Goal: Task Accomplishment & Management: Manage account settings

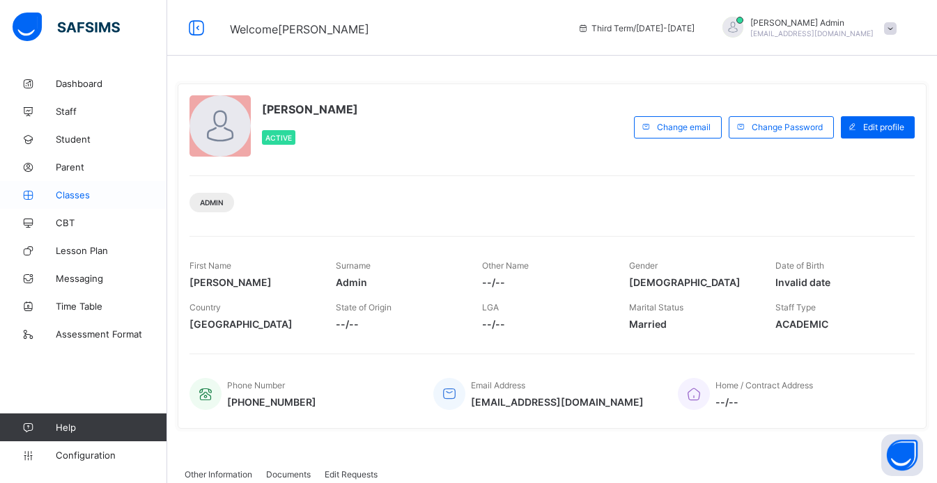
click at [81, 201] on link "Classes" at bounding box center [83, 195] width 167 height 28
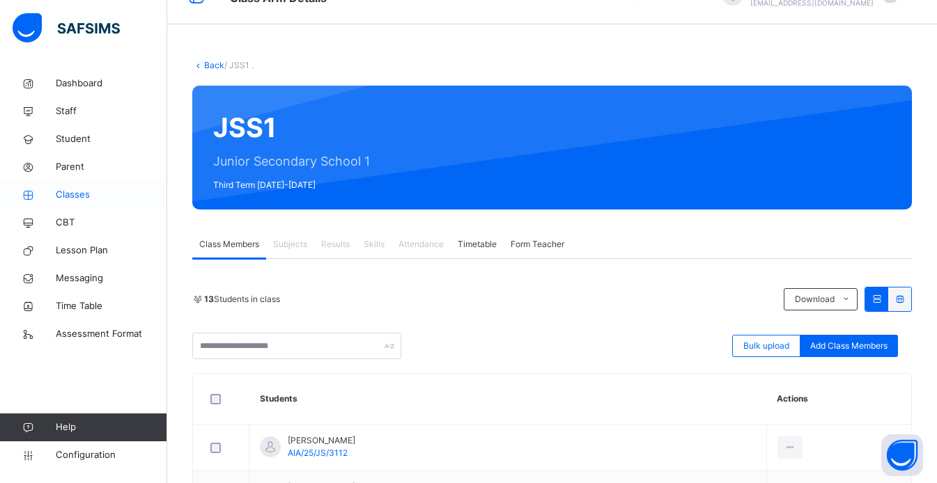
scroll to position [33, 0]
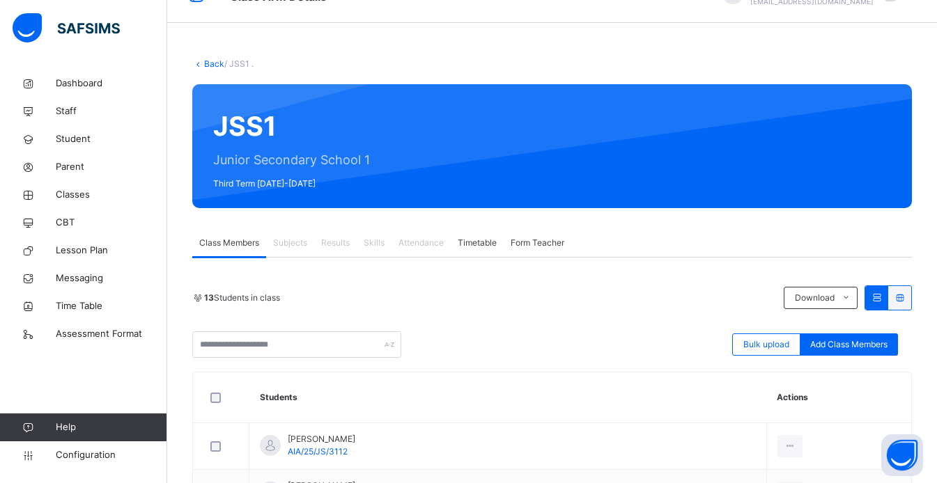
click at [534, 248] on span "Form Teacher" at bounding box center [538, 243] width 54 height 13
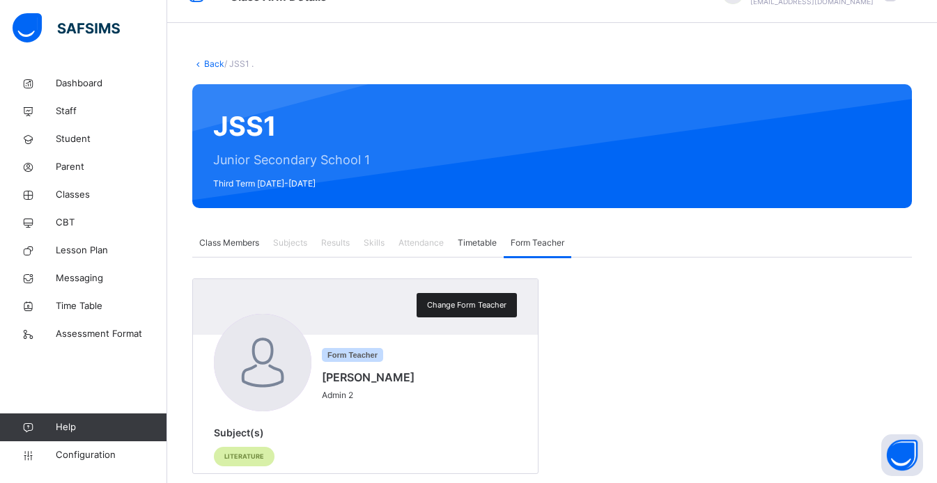
click at [486, 301] on span "Change Form Teacher" at bounding box center [466, 306] width 79 height 12
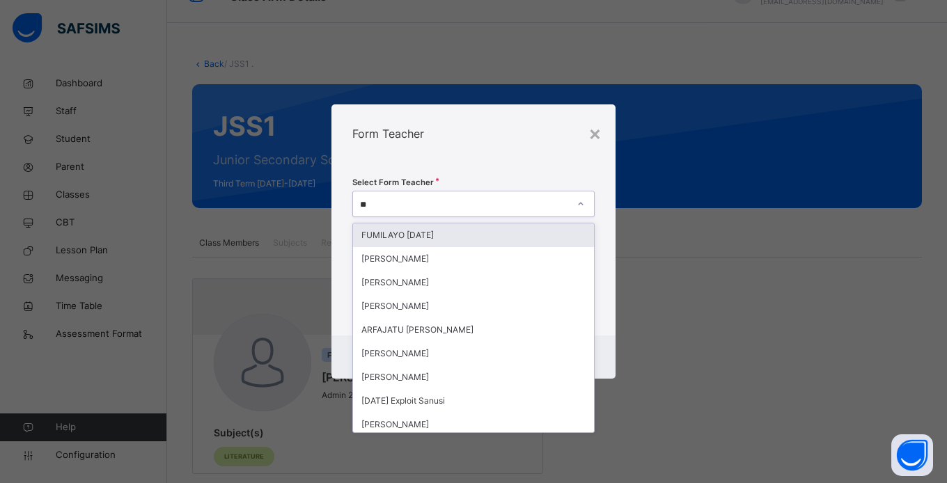
type input "***"
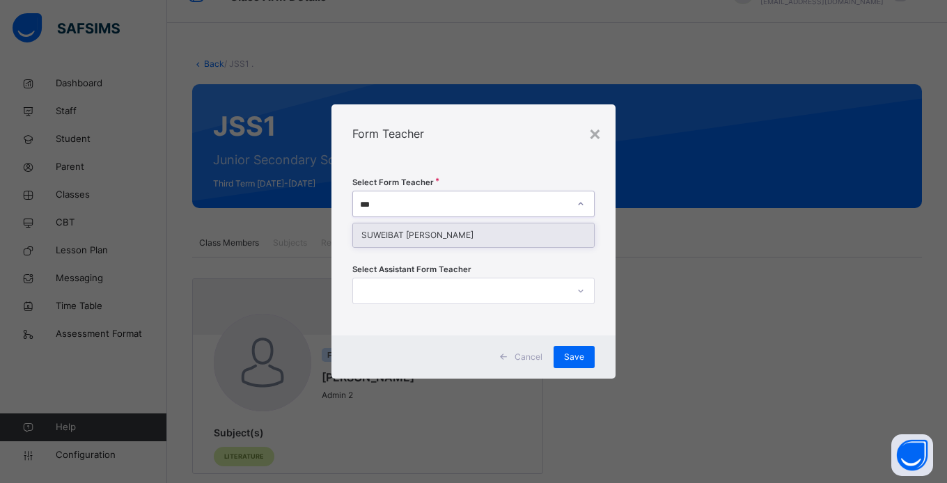
click at [483, 233] on div "SUWEIBAT [PERSON_NAME]" at bounding box center [473, 236] width 241 height 24
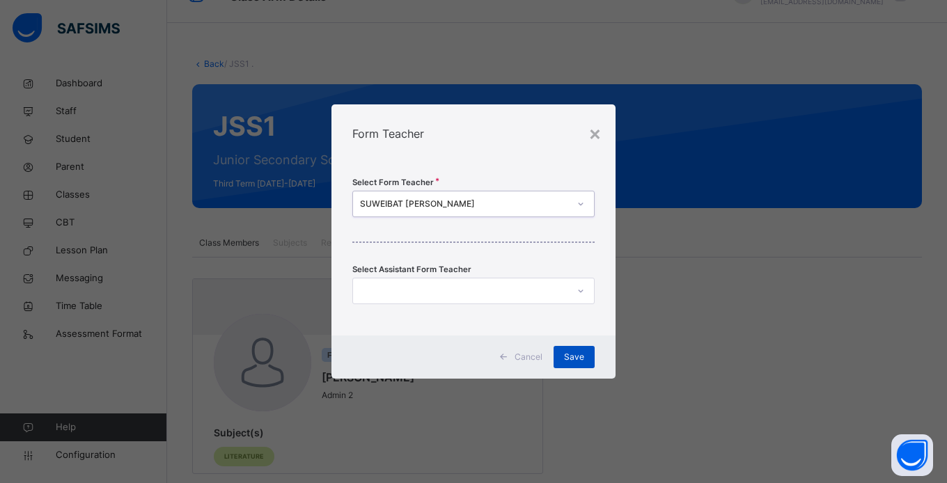
click at [580, 366] on div "Save" at bounding box center [574, 357] width 41 height 22
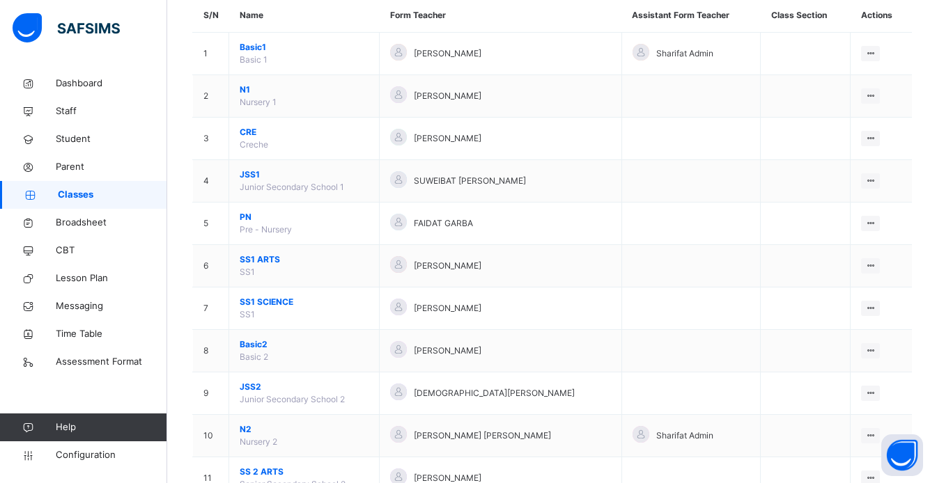
scroll to position [141, 0]
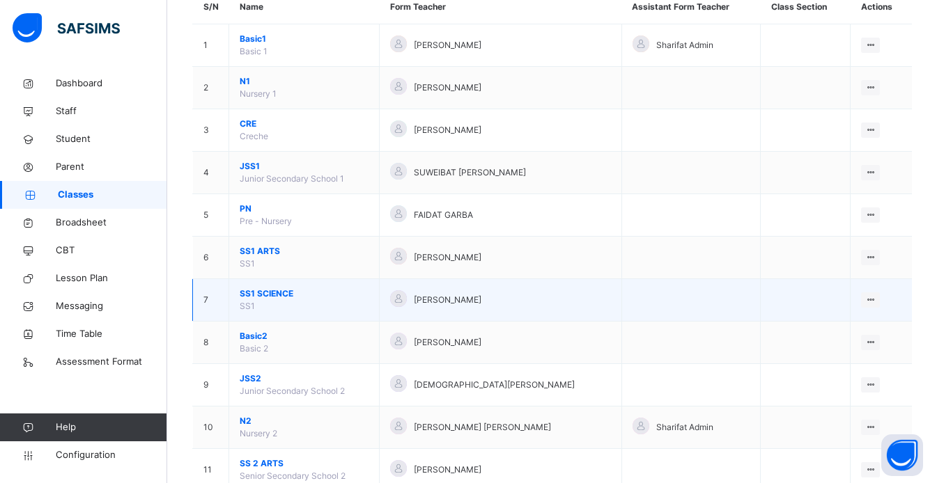
click at [263, 300] on span "SS1 SCIENCE" at bounding box center [304, 294] width 129 height 13
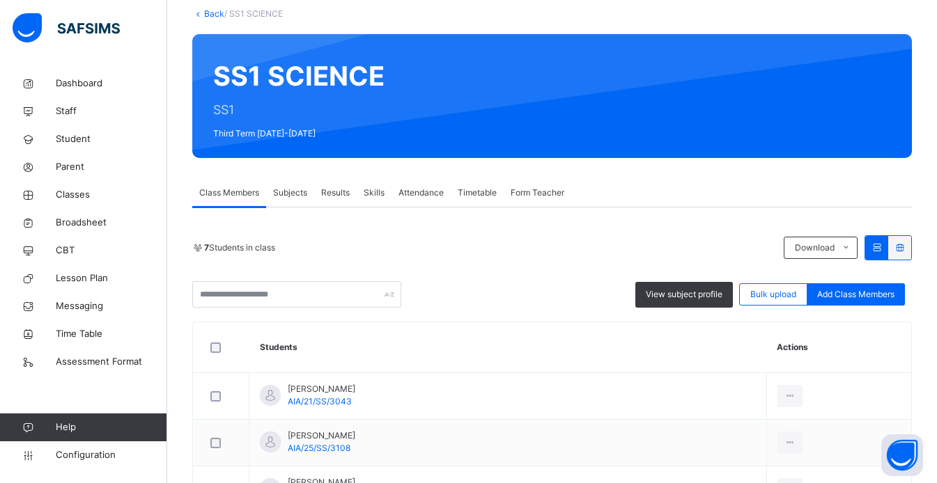
scroll to position [94, 0]
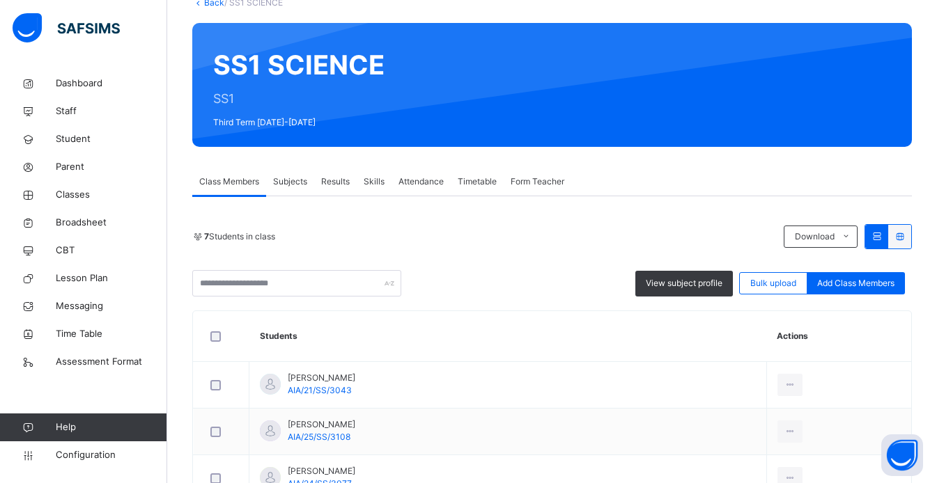
click at [380, 183] on span "Skills" at bounding box center [374, 182] width 21 height 13
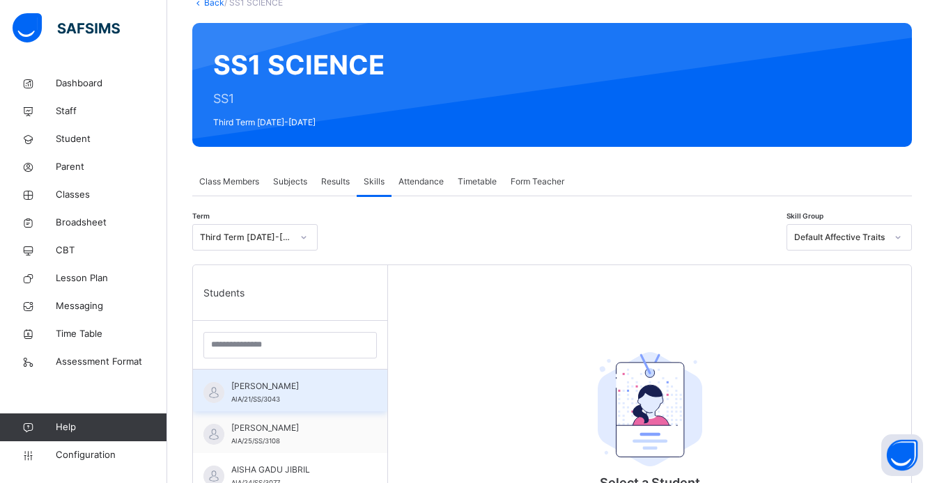
click at [297, 394] on div "[PERSON_NAME] AIA/21/SS/3043" at bounding box center [293, 392] width 125 height 25
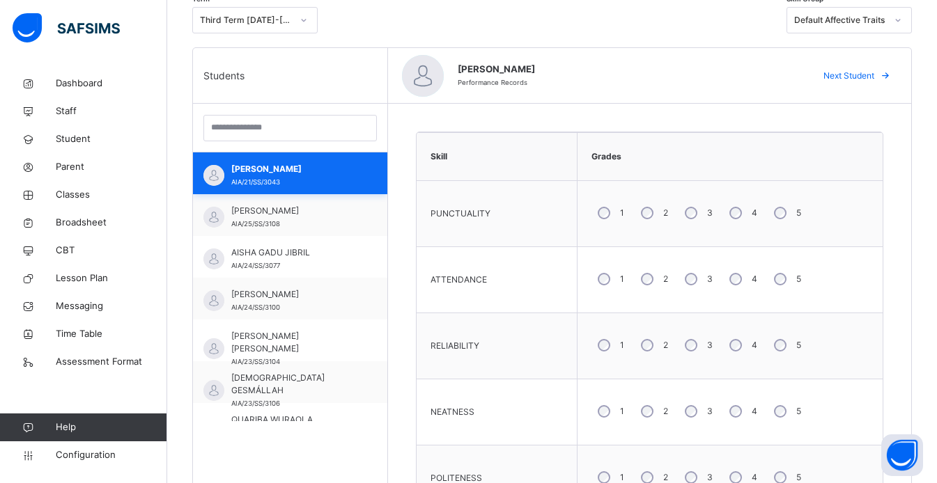
scroll to position [316, 0]
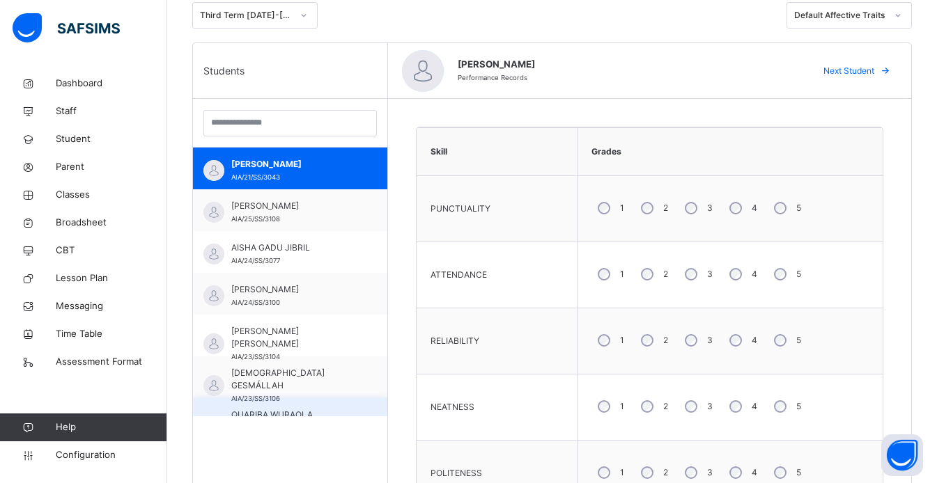
click at [300, 416] on span "QUARIBA WURAOLA OSUOLALE" at bounding box center [293, 421] width 125 height 25
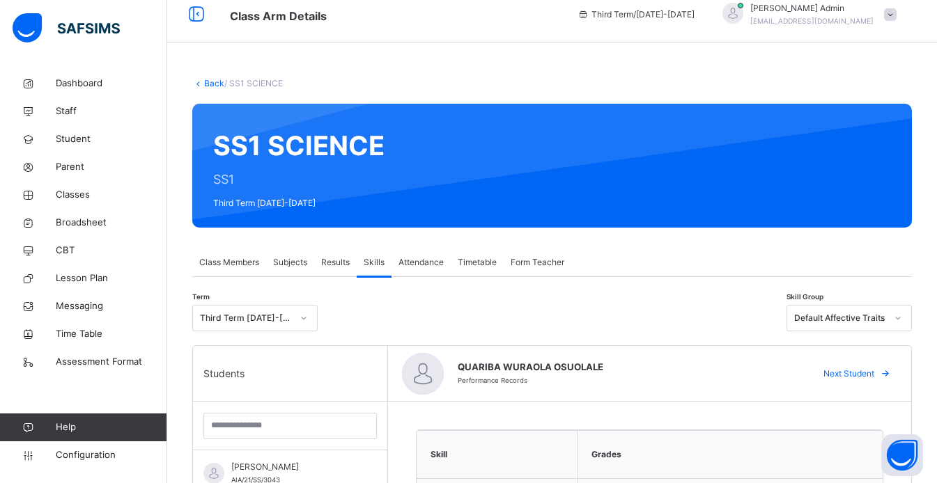
scroll to position [0, 0]
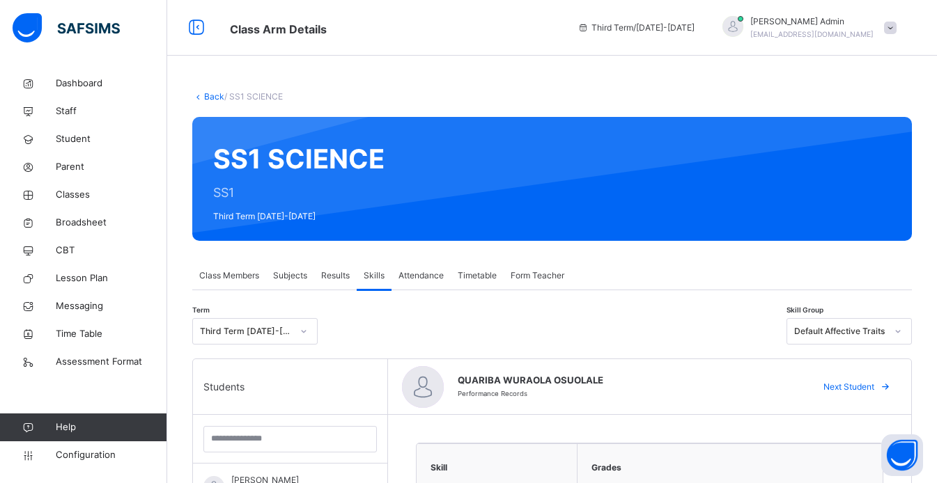
click at [541, 279] on span "Form Teacher" at bounding box center [538, 276] width 54 height 13
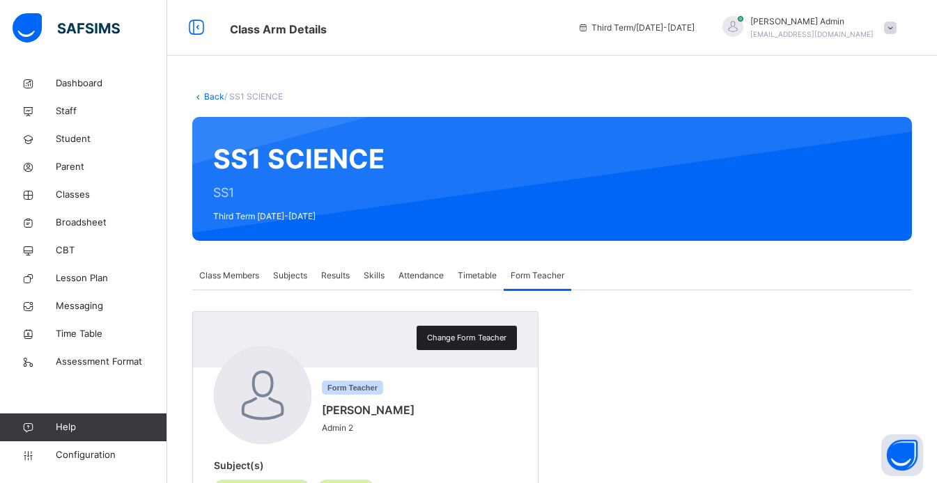
click at [488, 345] on div "Change Form Teacher" at bounding box center [467, 338] width 100 height 24
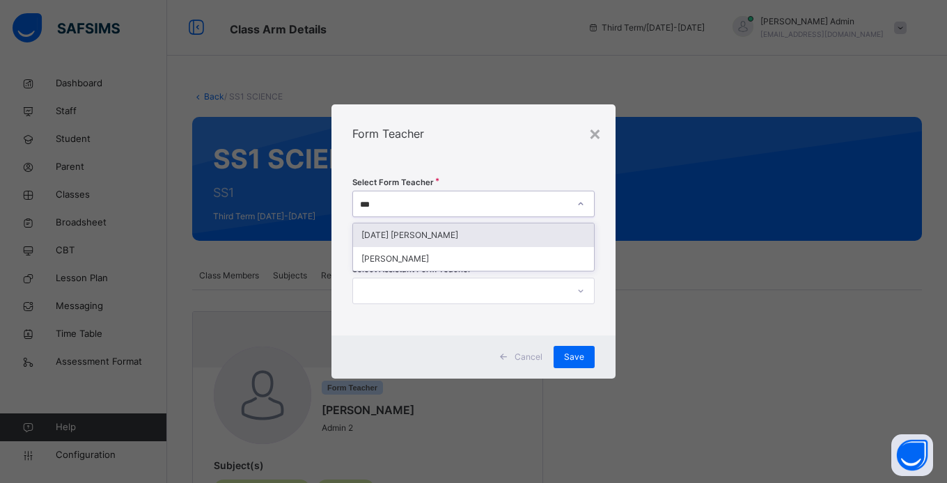
type input "****"
click at [463, 234] on div "[PERSON_NAME]" at bounding box center [473, 236] width 241 height 24
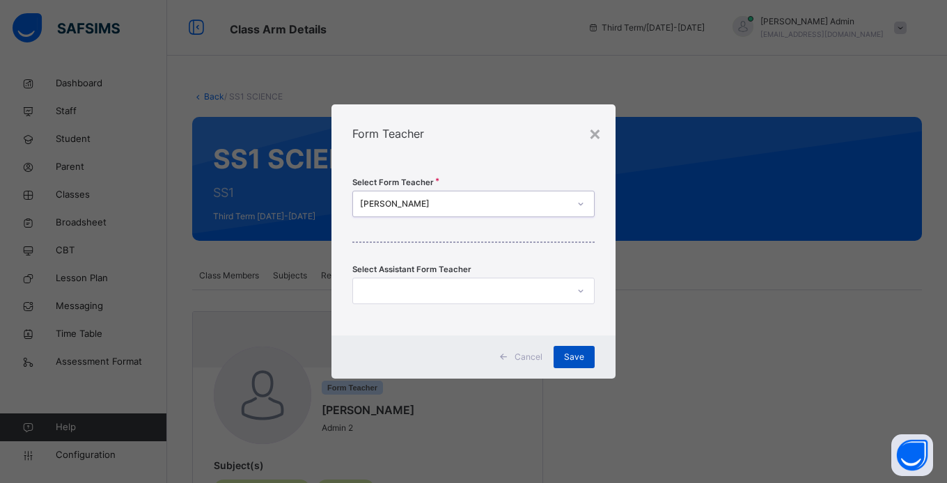
click at [581, 361] on span "Save" at bounding box center [574, 357] width 20 height 13
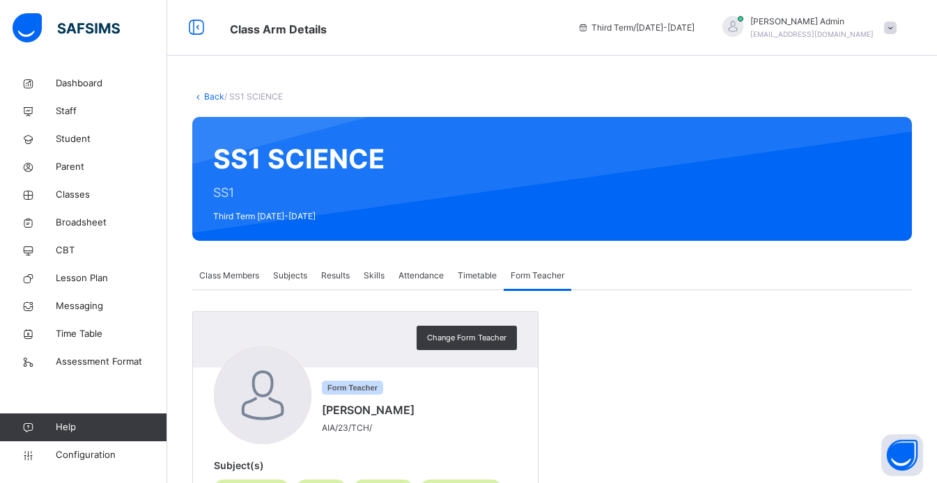
click at [212, 92] on link "Back" at bounding box center [214, 96] width 20 height 10
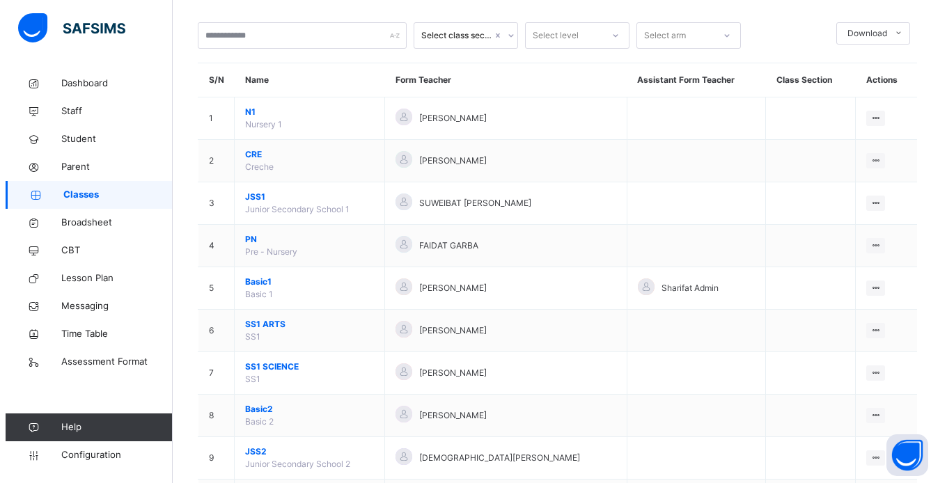
scroll to position [71, 0]
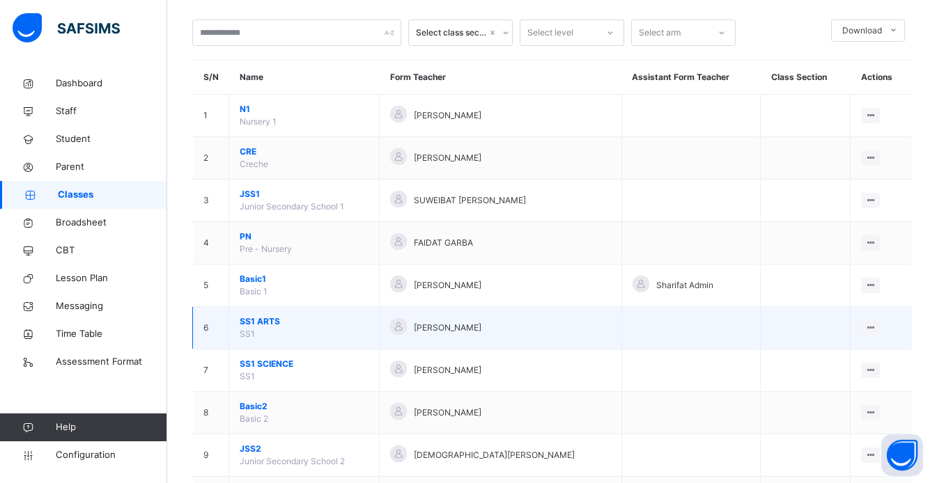
click at [893, 327] on td "View Class Assign form Teacher" at bounding box center [880, 328] width 61 height 42
click at [876, 325] on icon at bounding box center [870, 328] width 12 height 10
click at [838, 384] on div "Assign form Teacher" at bounding box center [833, 381] width 79 height 14
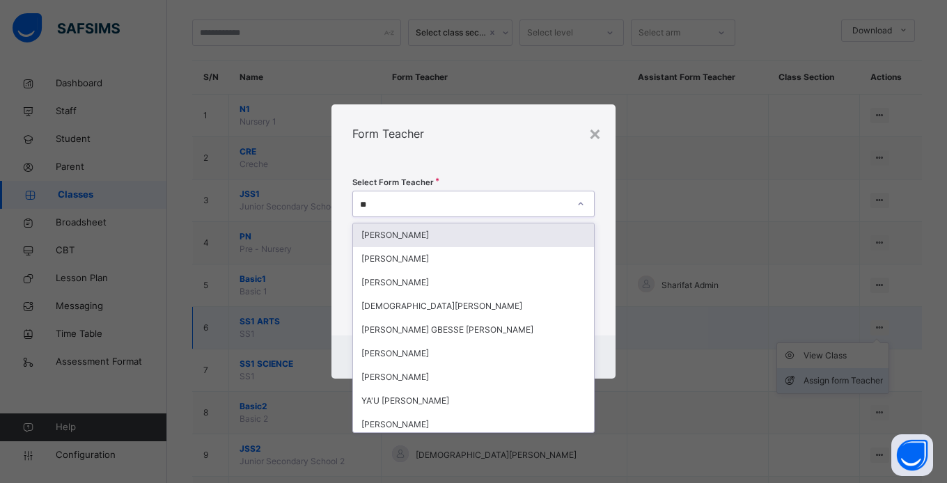
type input "***"
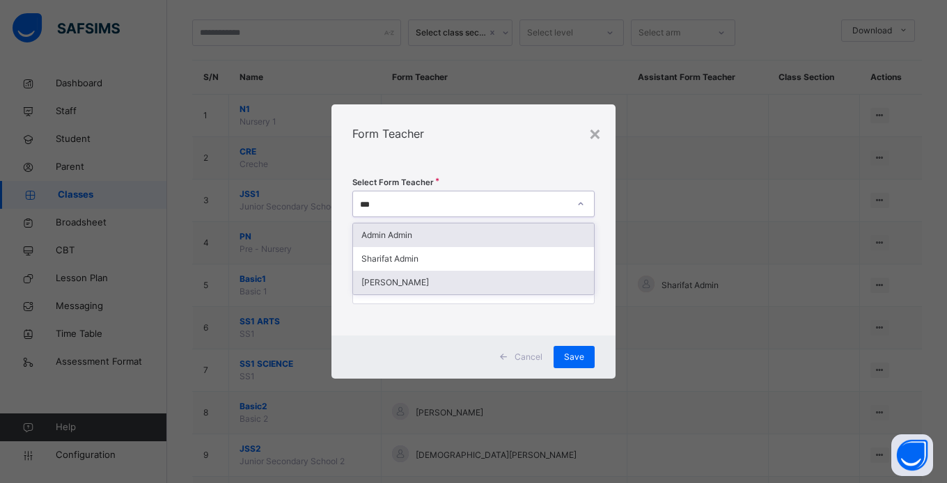
click at [447, 284] on div "[PERSON_NAME]" at bounding box center [473, 283] width 241 height 24
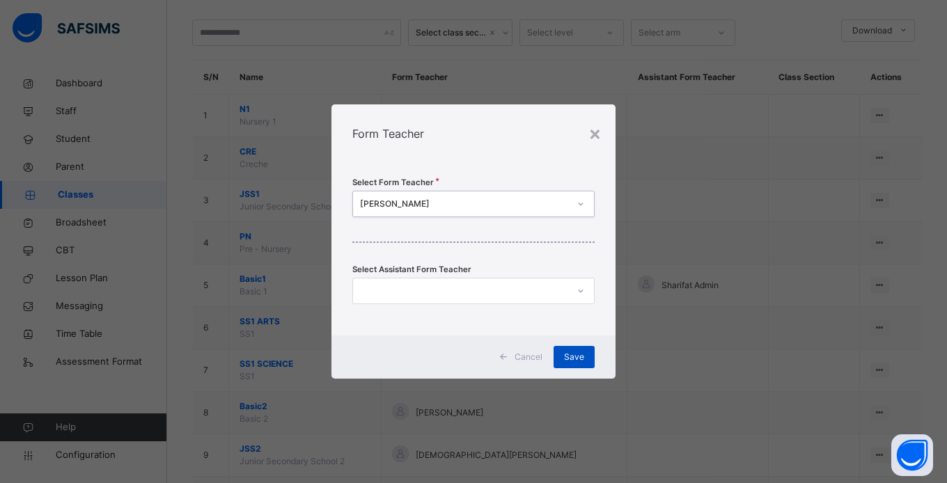
click at [588, 366] on div "Save" at bounding box center [574, 357] width 41 height 22
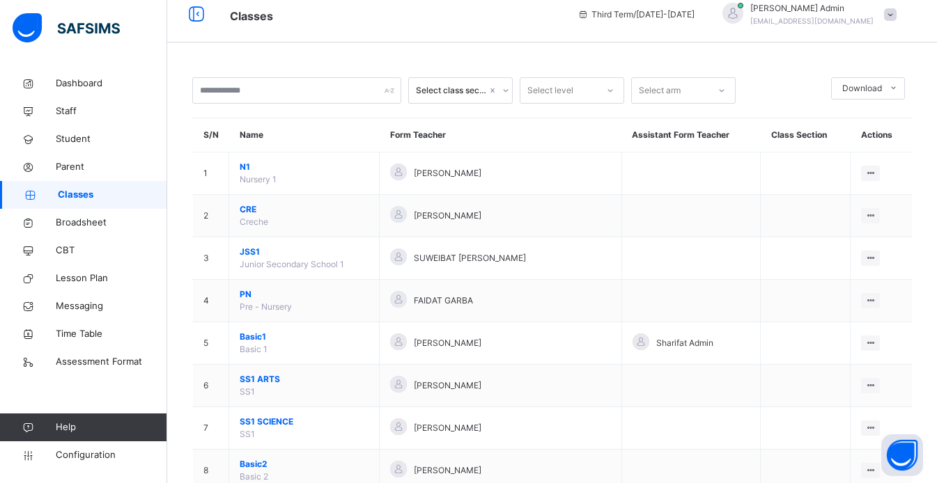
scroll to position [57, 0]
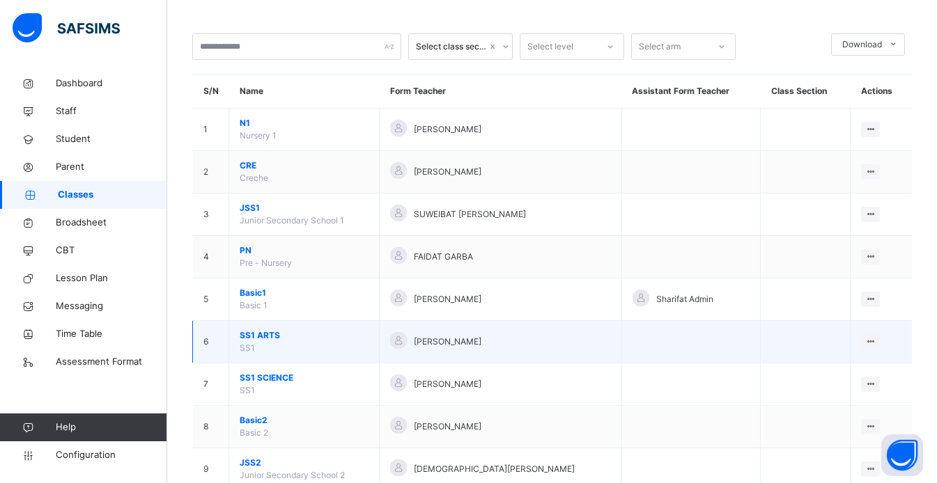
click at [264, 340] on span "SS1 ARTS" at bounding box center [304, 335] width 129 height 13
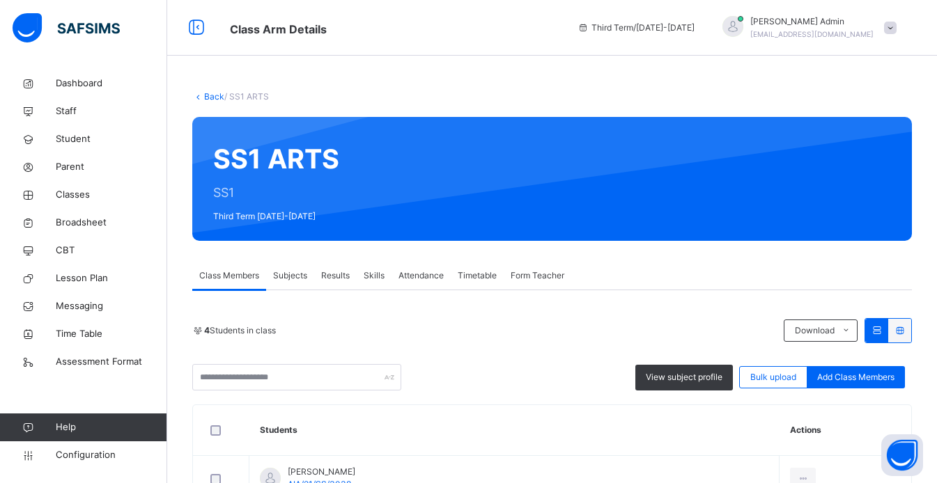
click at [385, 277] on span "Skills" at bounding box center [374, 276] width 21 height 13
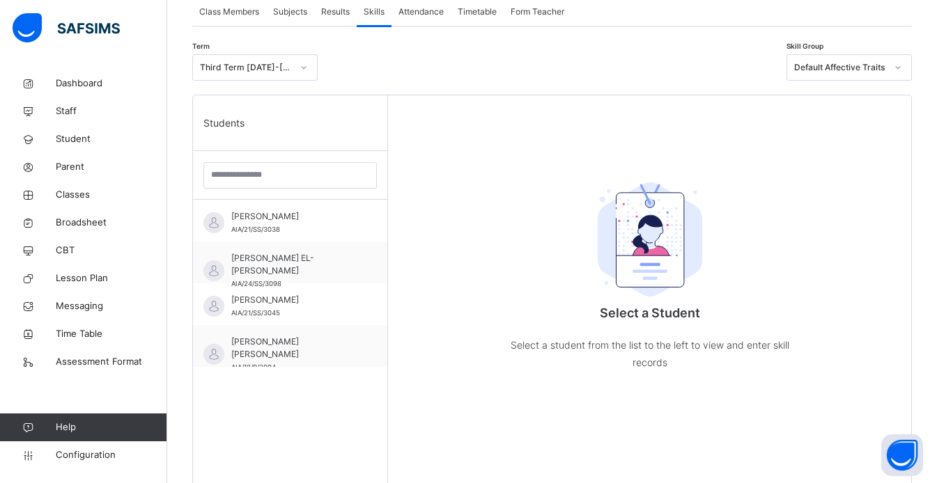
scroll to position [267, 0]
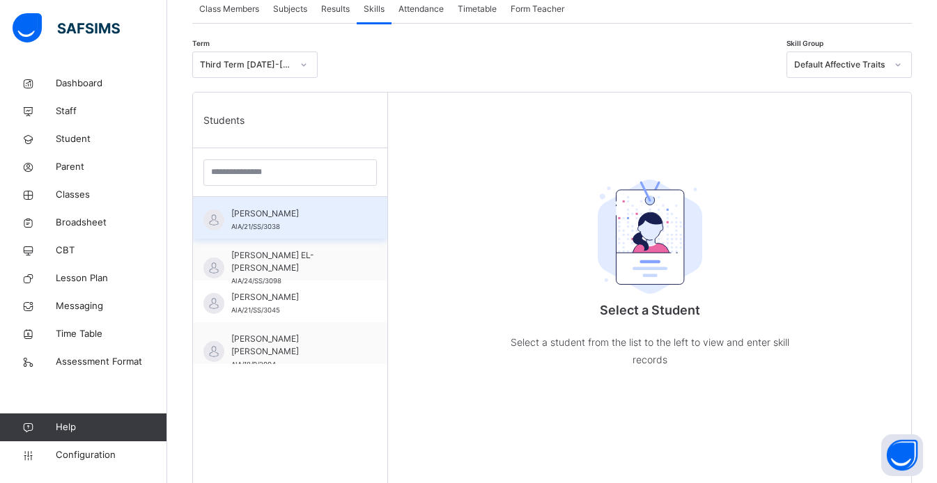
click at [304, 220] on span "[PERSON_NAME]" at bounding box center [293, 214] width 125 height 13
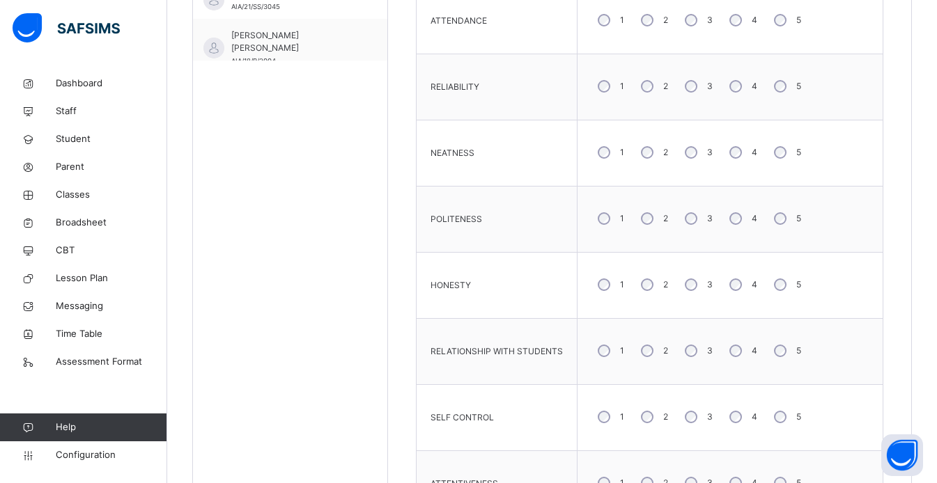
scroll to position [536, 0]
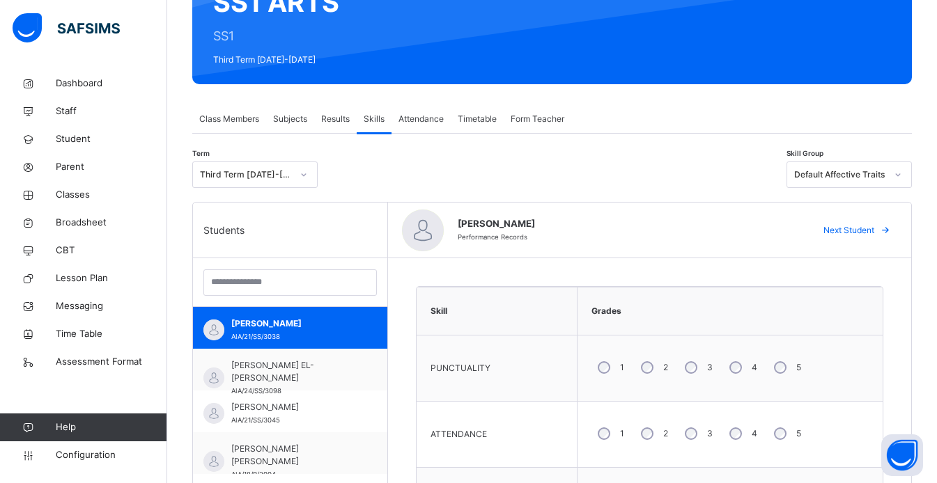
scroll to position [151, 0]
